Goal: Task Accomplishment & Management: Manage account settings

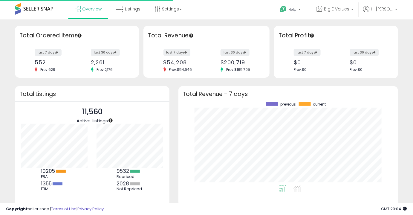
scroll to position [83, 208]
click at [127, 16] on link "Listings" at bounding box center [128, 9] width 34 height 18
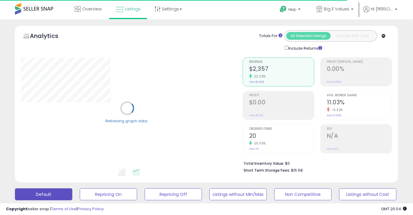
scroll to position [81, 0]
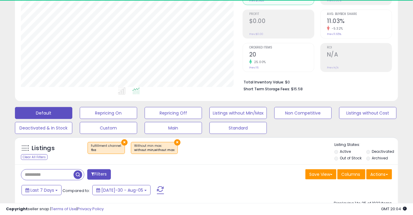
click at [64, 172] on input "text" at bounding box center [47, 174] width 52 height 10
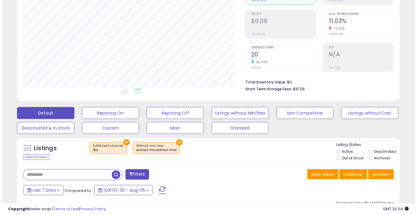
scroll to position [123, 221]
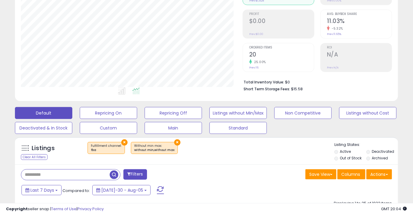
paste input "**********"
type input "**********"
click at [119, 175] on button "button" at bounding box center [114, 173] width 11 height 9
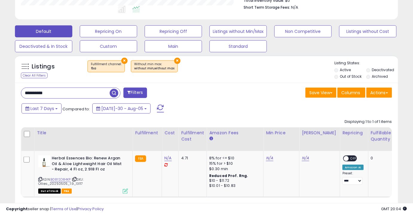
click at [122, 59] on button "×" at bounding box center [124, 61] width 6 height 6
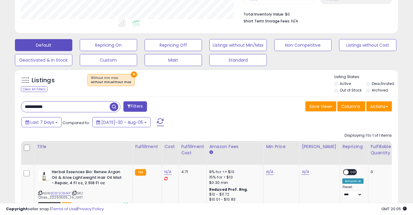
click at [133, 74] on button "×" at bounding box center [134, 74] width 6 height 6
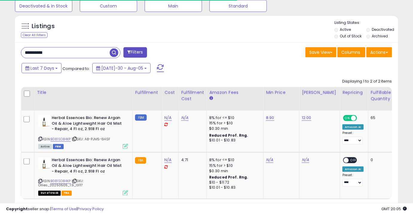
scroll to position [231, 0]
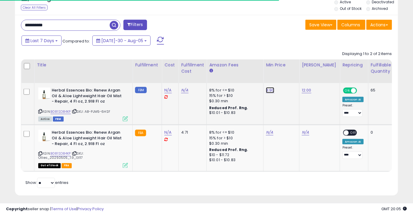
click at [271, 90] on link "8.90" at bounding box center [270, 90] width 8 height 6
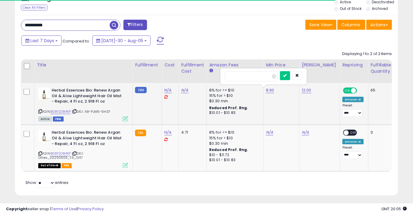
type input "***"
click button "submit" at bounding box center [285, 75] width 10 height 9
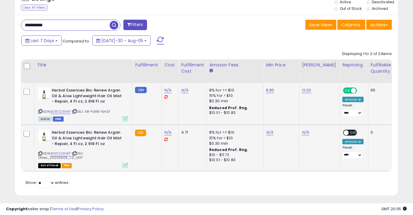
click at [69, 155] on span "| SKU: Ollies_20250505_1.9_13117" at bounding box center [60, 155] width 45 height 9
click at [63, 156] on span "| SKU: Ollies_20250505_1.9_13117" at bounding box center [60, 155] width 45 height 9
click at [62, 155] on link "B081SD84KP" at bounding box center [60, 153] width 20 height 5
